Goal: Find specific page/section: Find specific page/section

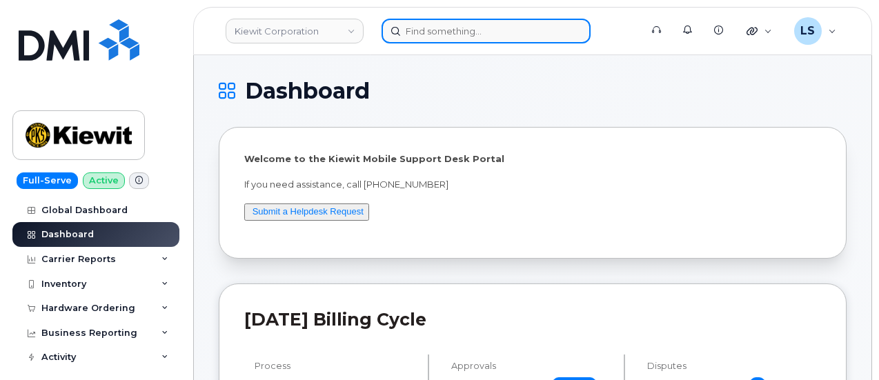
click at [440, 19] on input at bounding box center [486, 31] width 209 height 25
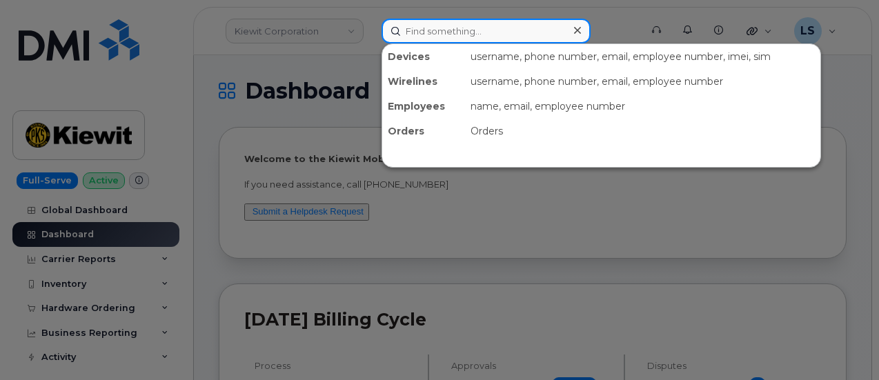
paste input "[PERSON_NAME]"
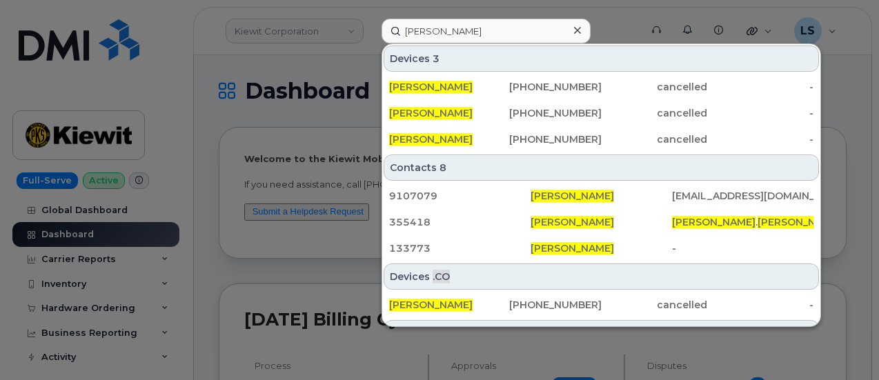
click at [300, 119] on div at bounding box center [439, 190] width 879 height 380
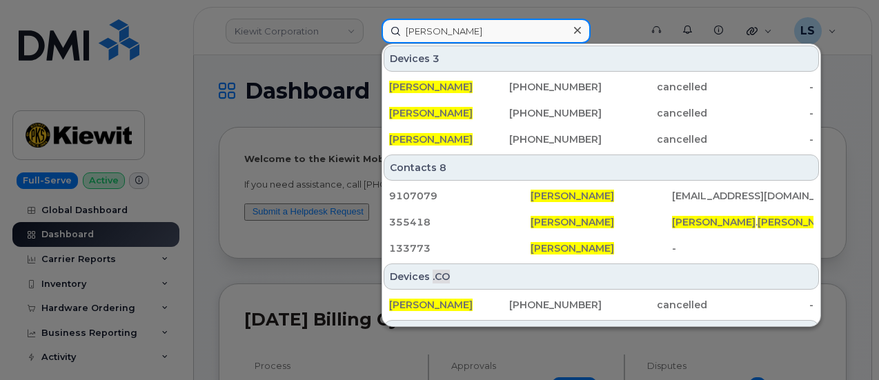
click at [464, 39] on input "[PERSON_NAME]" at bounding box center [486, 31] width 209 height 25
click at [491, 26] on input "[PERSON_NAME]" at bounding box center [486, 31] width 209 height 25
drag, startPoint x: 393, startPoint y: 50, endPoint x: 381, endPoint y: 57, distance: 14.2
click at [371, 43] on div "[PERSON_NAME] Devices 3 [PERSON_NAME] [PHONE_NUMBER] cancelled - [PERSON_NAME] …" at bounding box center [507, 31] width 272 height 25
paste input "[PERSON_NAME][EMAIL_ADDRESS][PERSON_NAME][PERSON_NAME][DOMAIN_NAME]"
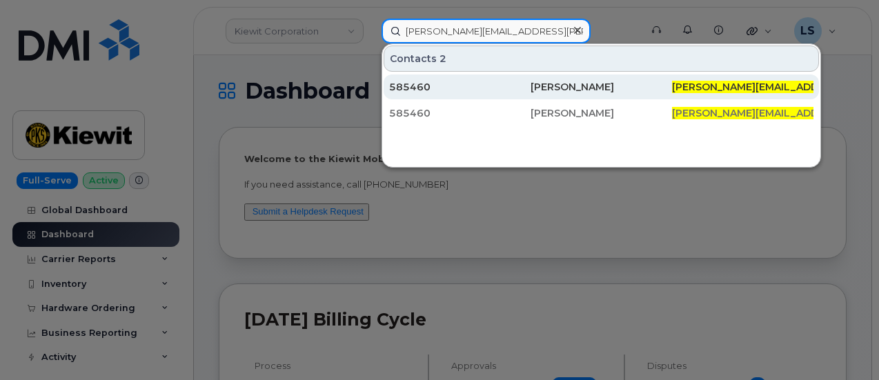
type input "[PERSON_NAME][EMAIL_ADDRESS][PERSON_NAME][PERSON_NAME][DOMAIN_NAME]"
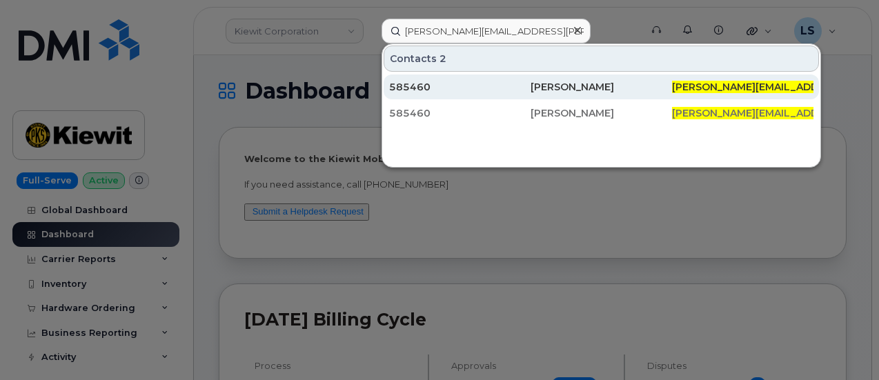
click at [478, 83] on div "585460" at bounding box center [459, 87] width 141 height 14
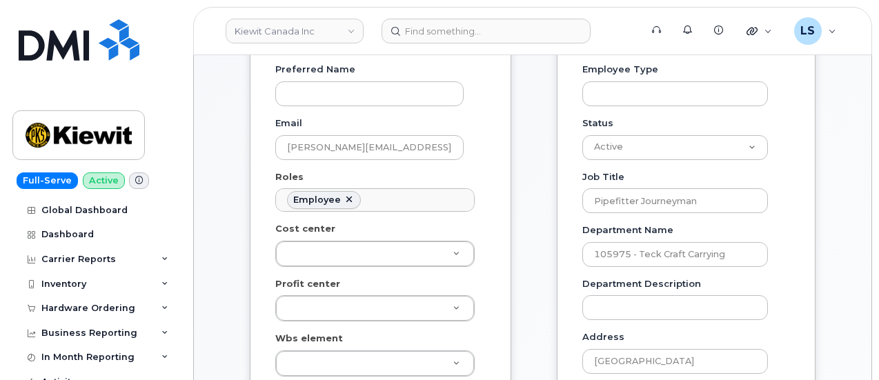
scroll to position [414, 0]
